Goal: Task Accomplishment & Management: Manage account settings

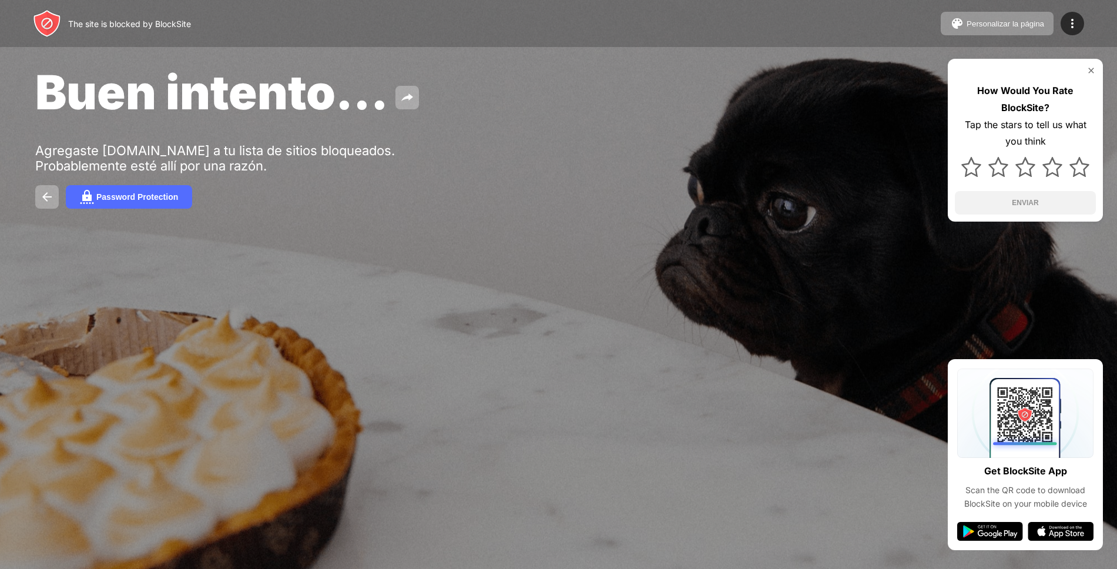
drag, startPoint x: 975, startPoint y: 0, endPoint x: 903, endPoint y: 243, distance: 253.8
click at [903, 243] on div "Buen intento... Agregaste [DOMAIN_NAME] a tu lista de sitios bloqueados. Probab…" at bounding box center [558, 136] width 1117 height 272
click at [1074, 24] on img at bounding box center [1072, 23] width 14 height 14
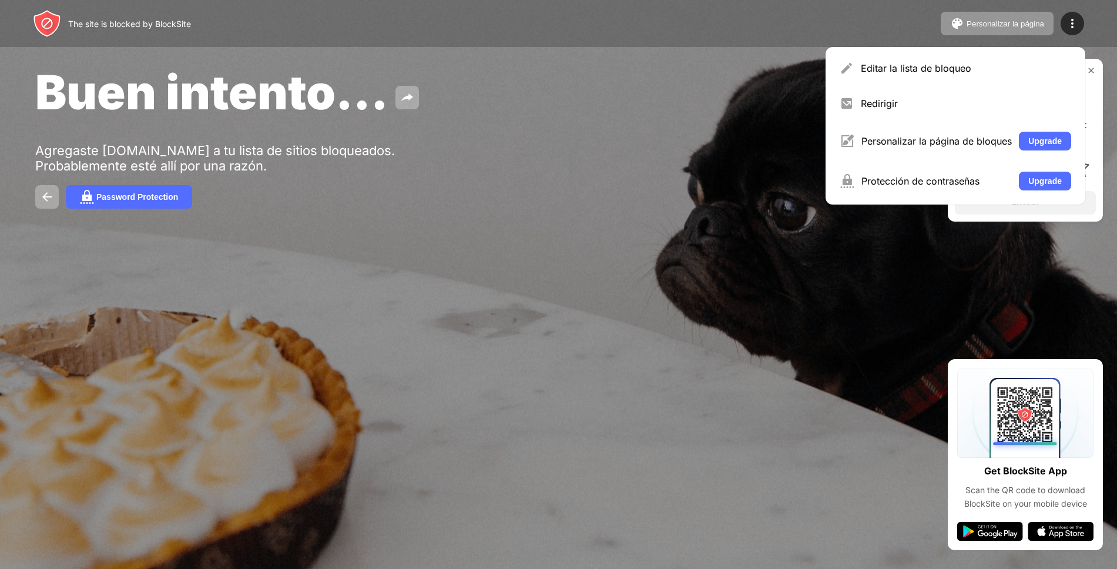
click at [935, 69] on div "Editar la lista de bloqueo" at bounding box center [966, 68] width 210 height 12
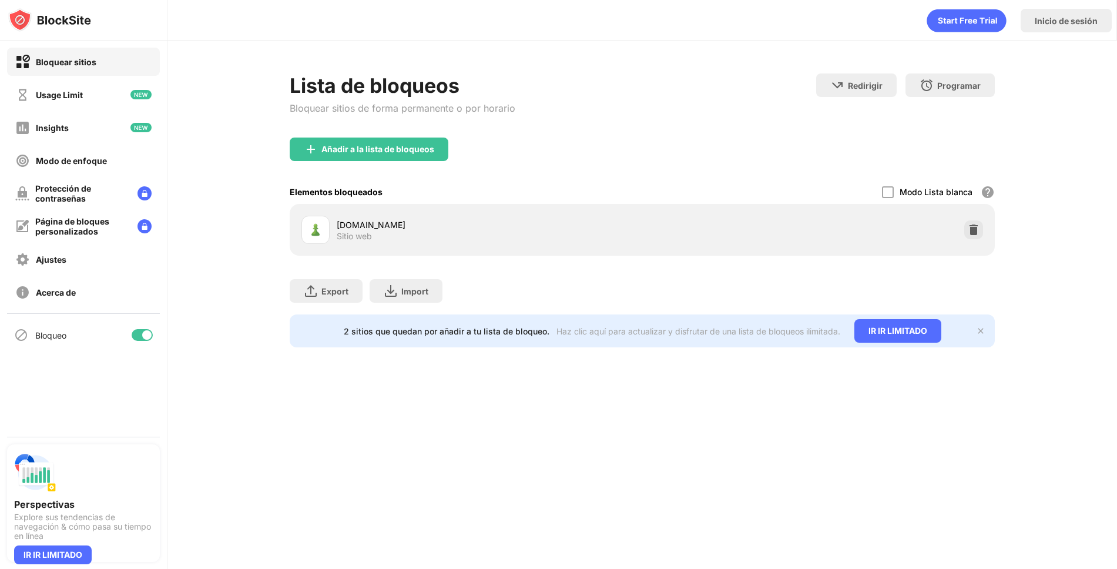
click at [146, 334] on div at bounding box center [146, 334] width 9 height 9
